Goal: Task Accomplishment & Management: Manage account settings

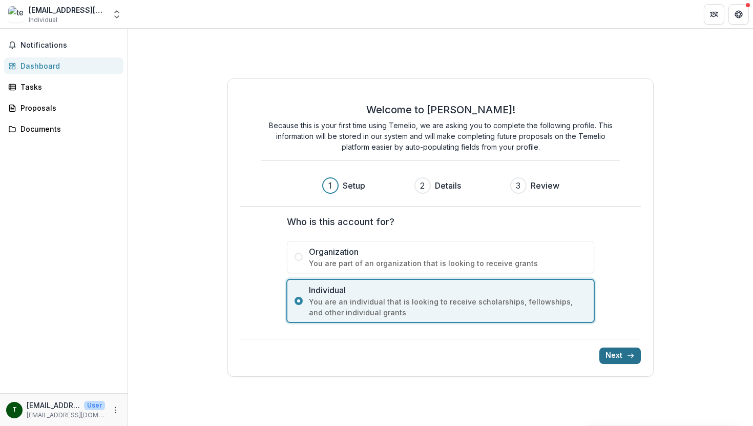
click at [500, 357] on button "Next" at bounding box center [621, 355] width 42 height 16
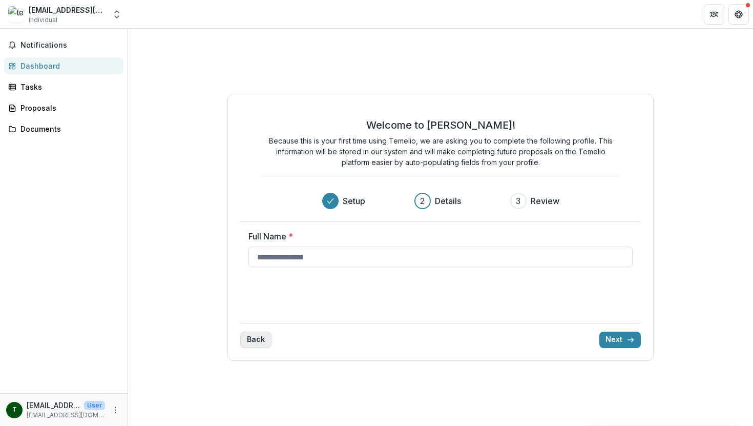
click at [252, 341] on button "Back" at bounding box center [255, 340] width 31 height 16
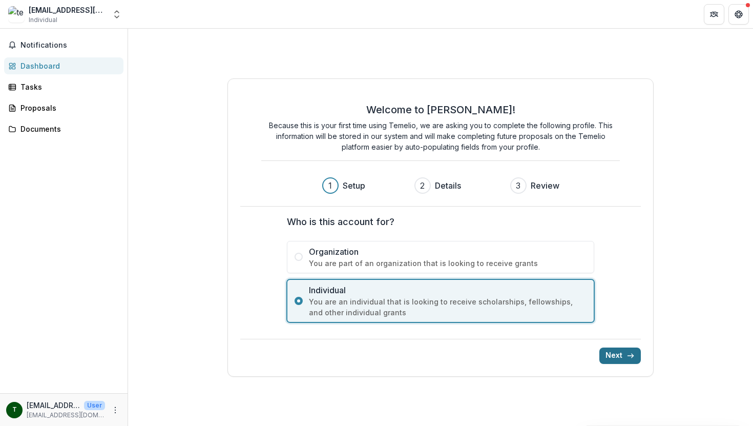
click at [500, 353] on button "Next" at bounding box center [621, 355] width 42 height 16
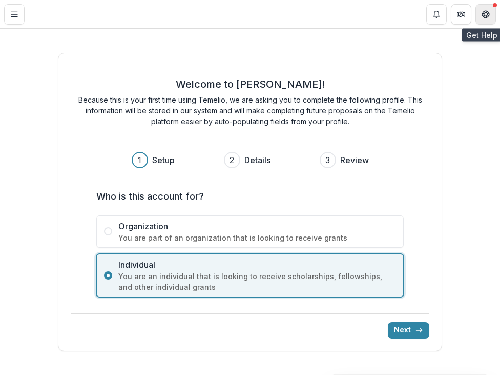
click at [490, 13] on button "Get Help" at bounding box center [486, 14] width 20 height 20
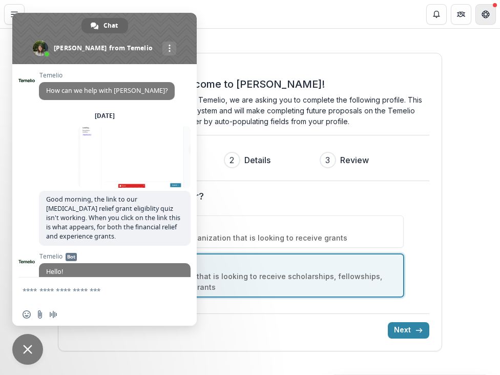
scroll to position [320, 0]
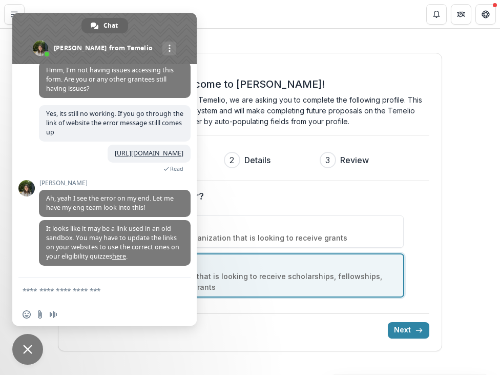
click at [468, 138] on div "Welcome to Temelio! Because this is your first time using Temelio, we are askin…" at bounding box center [250, 202] width 500 height 346
click at [27, 345] on span "Close chat" at bounding box center [27, 348] width 9 height 9
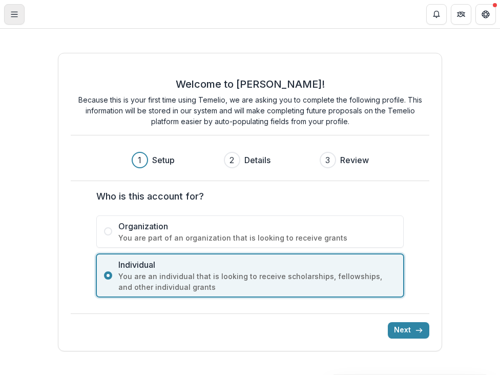
click at [11, 11] on icon "Toggle Menu" at bounding box center [14, 14] width 8 height 8
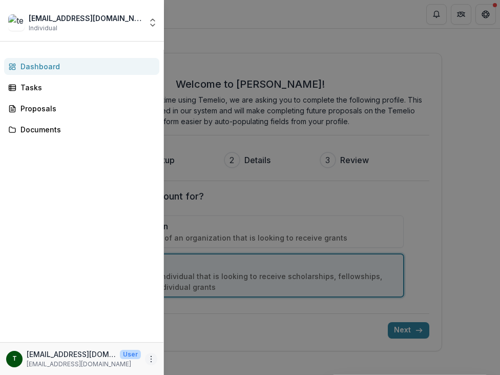
click at [151, 361] on circle "More" at bounding box center [151, 361] width 1 height 1
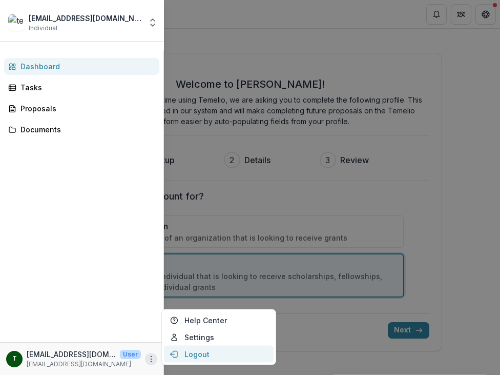
click at [197, 356] on button "Logout" at bounding box center [219, 353] width 110 height 17
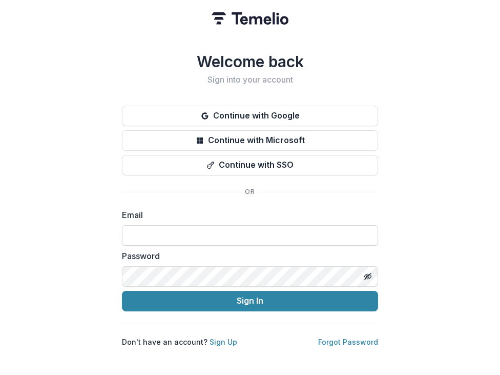
click at [204, 240] on input at bounding box center [250, 235] width 256 height 20
type input "*"
type input "**********"
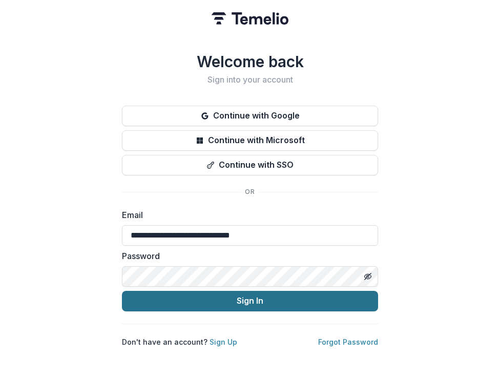
click at [198, 302] on button "Sign In" at bounding box center [250, 301] width 256 height 20
